Goal: Task Accomplishment & Management: Use online tool/utility

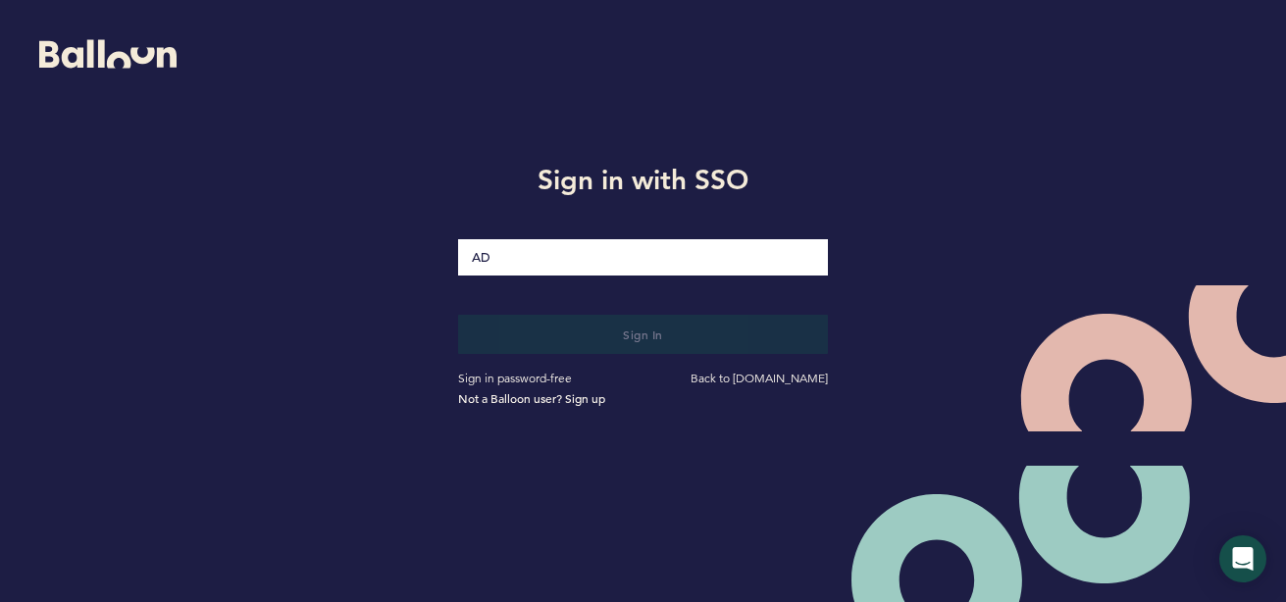
type input "A"
type input "[EMAIL_ADDRESS][DOMAIN_NAME]"
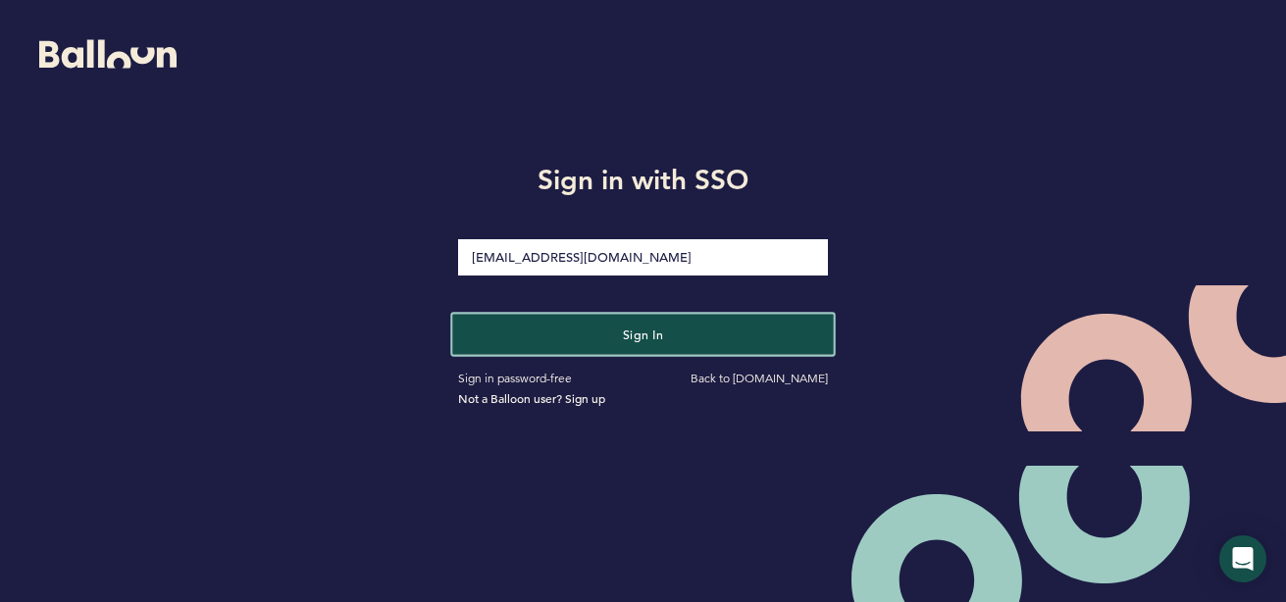
click at [583, 337] on button "Sign in" at bounding box center [642, 334] width 381 height 40
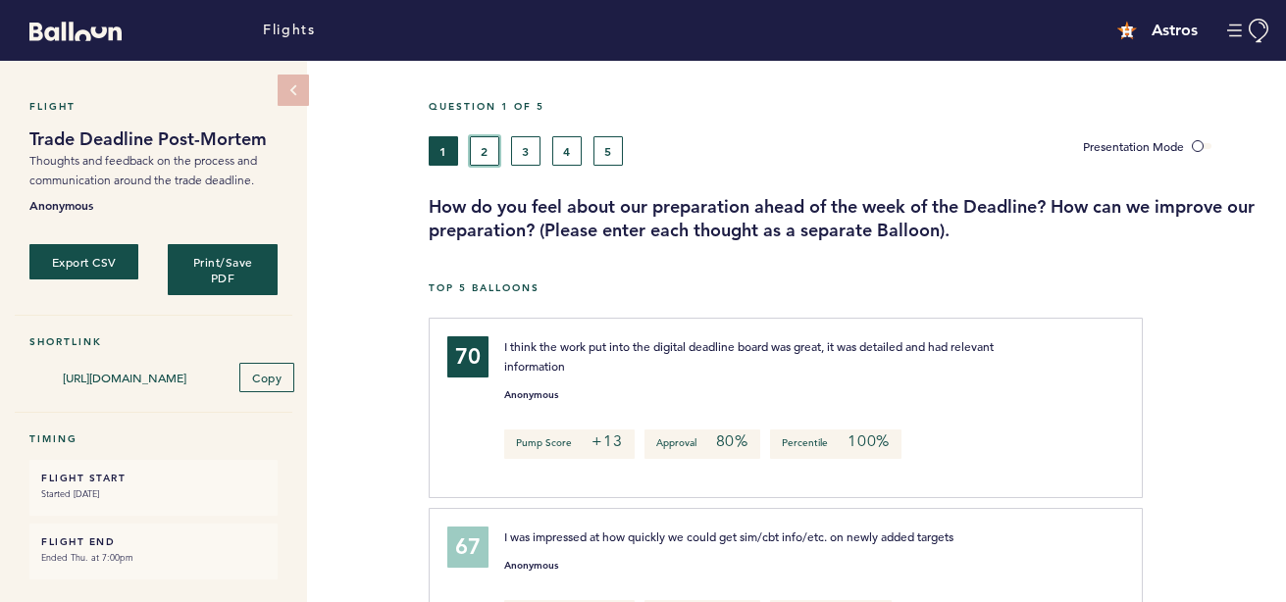
click at [488, 144] on button "2" at bounding box center [484, 150] width 29 height 29
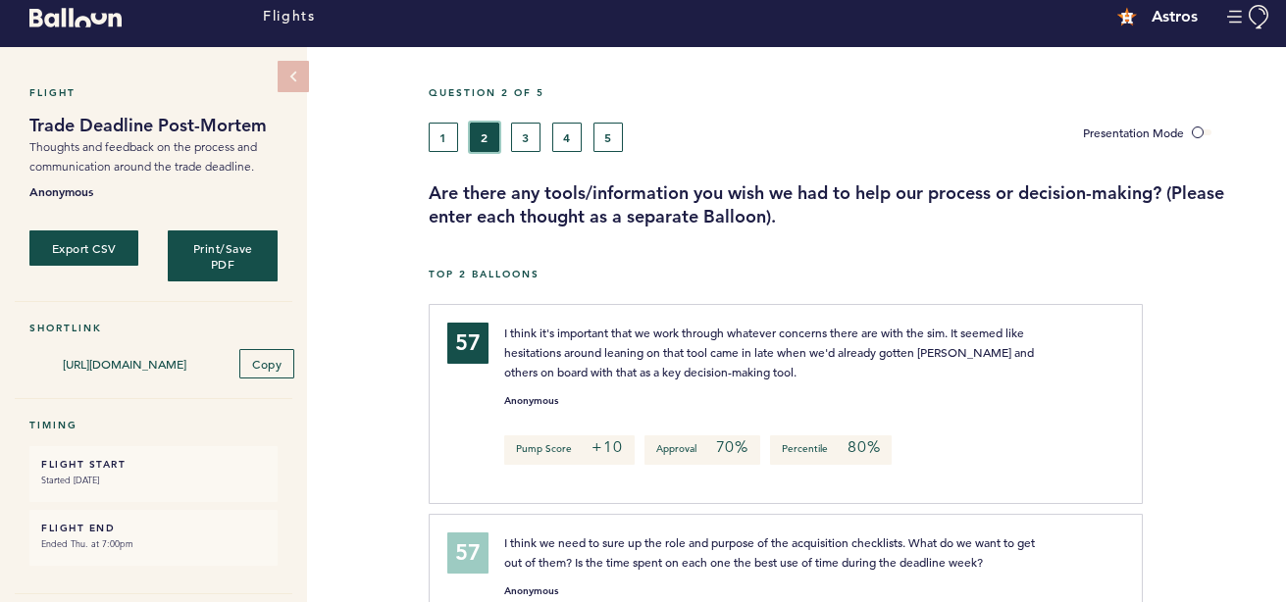
scroll to position [11, 0]
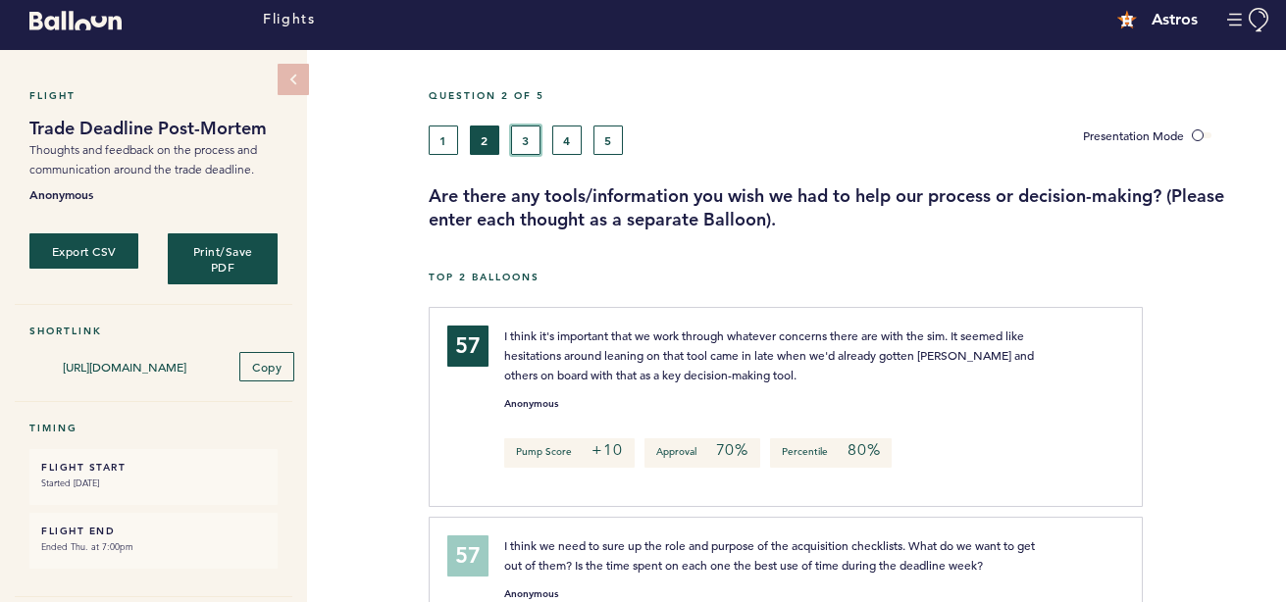
click at [520, 141] on button "3" at bounding box center [525, 140] width 29 height 29
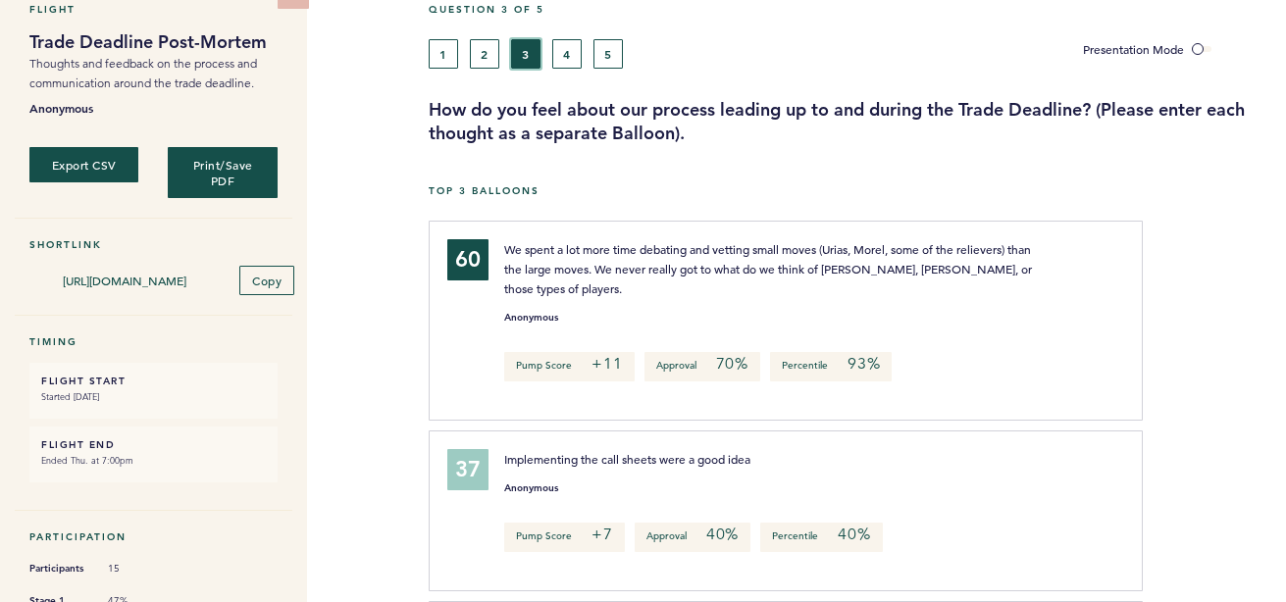
scroll to position [100, 0]
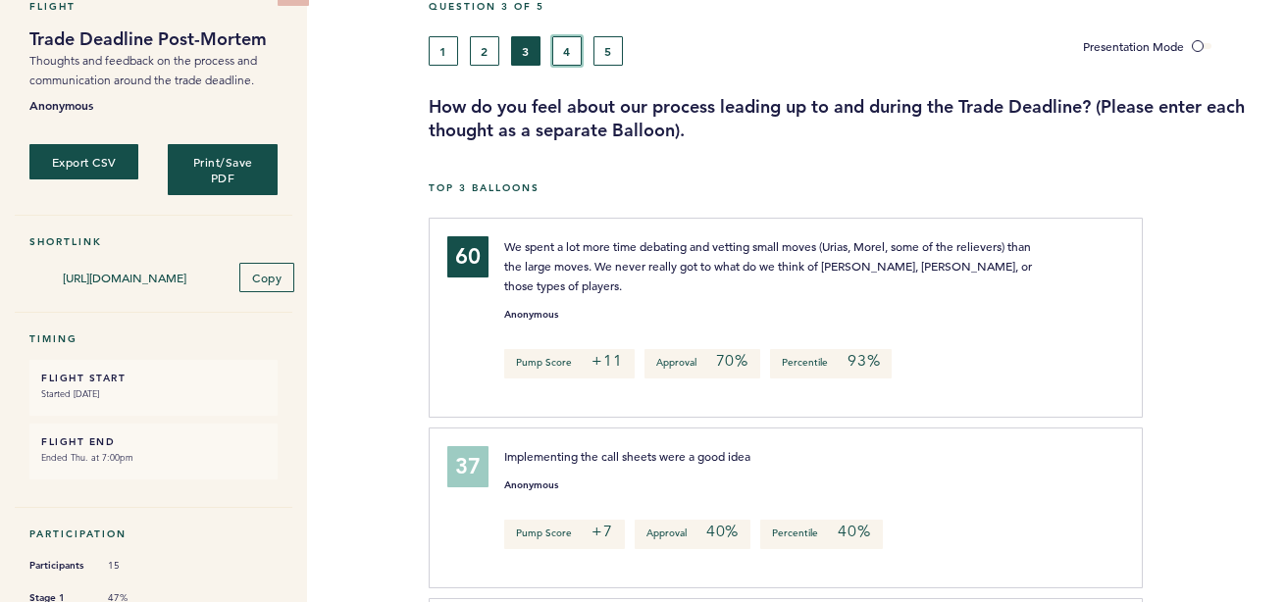
click at [577, 54] on button "4" at bounding box center [566, 50] width 29 height 29
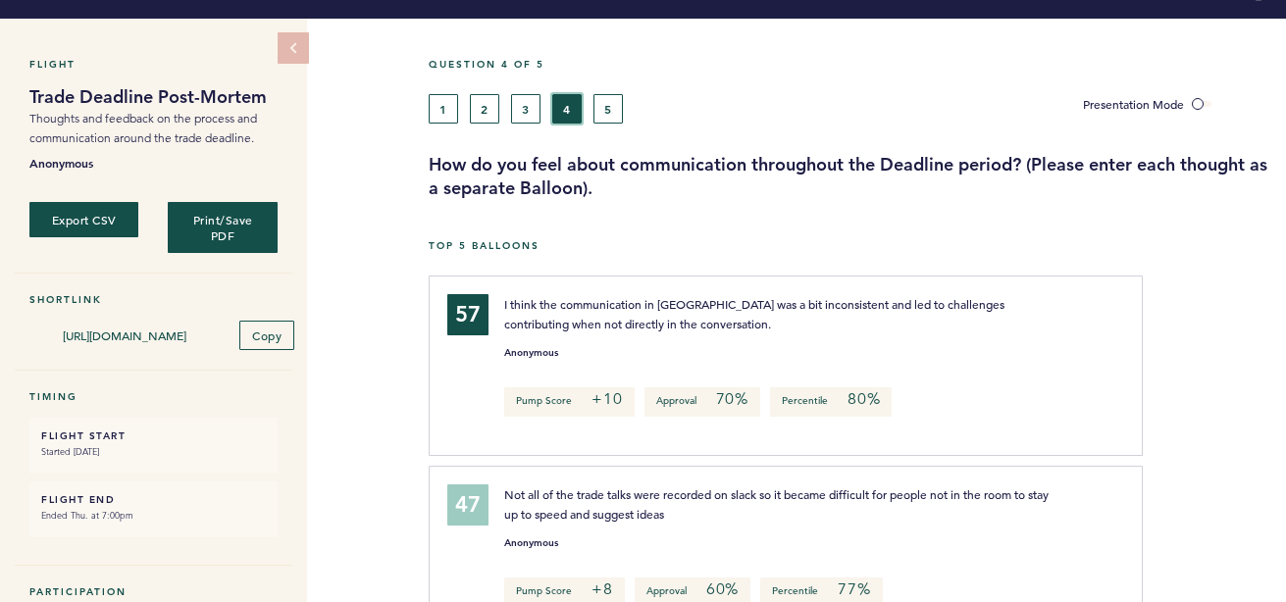
scroll to position [41, 0]
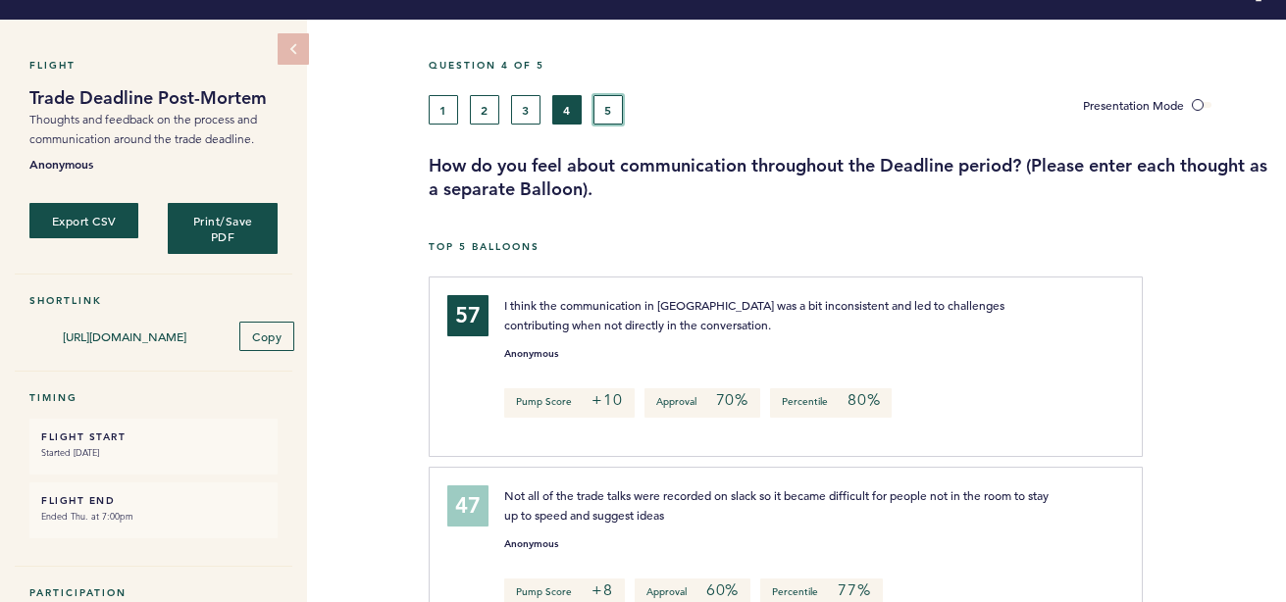
click at [604, 121] on button "5" at bounding box center [607, 109] width 29 height 29
